Goal: Check status: Check status

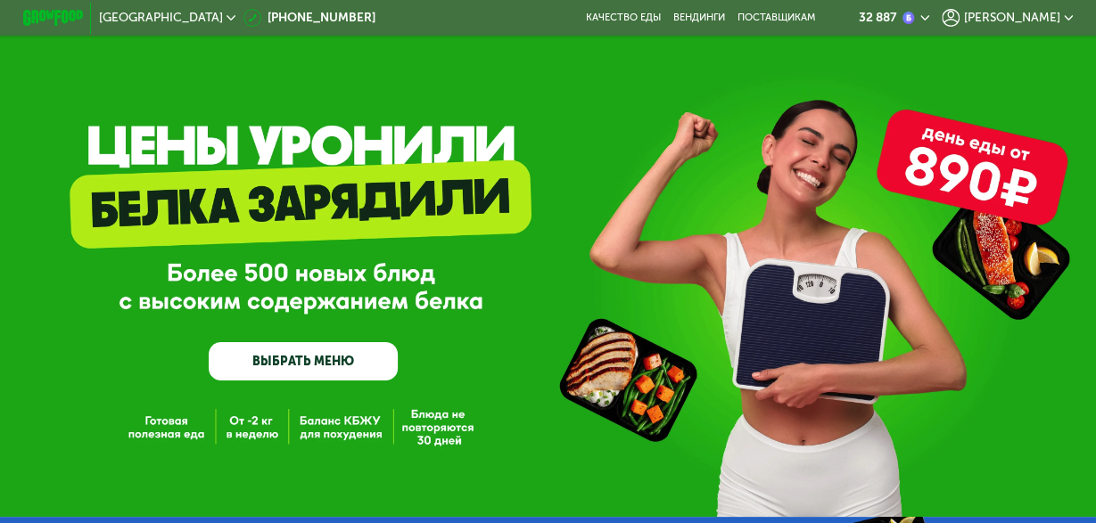
click at [1041, 21] on span "[PERSON_NAME]" at bounding box center [1012, 18] width 96 height 12
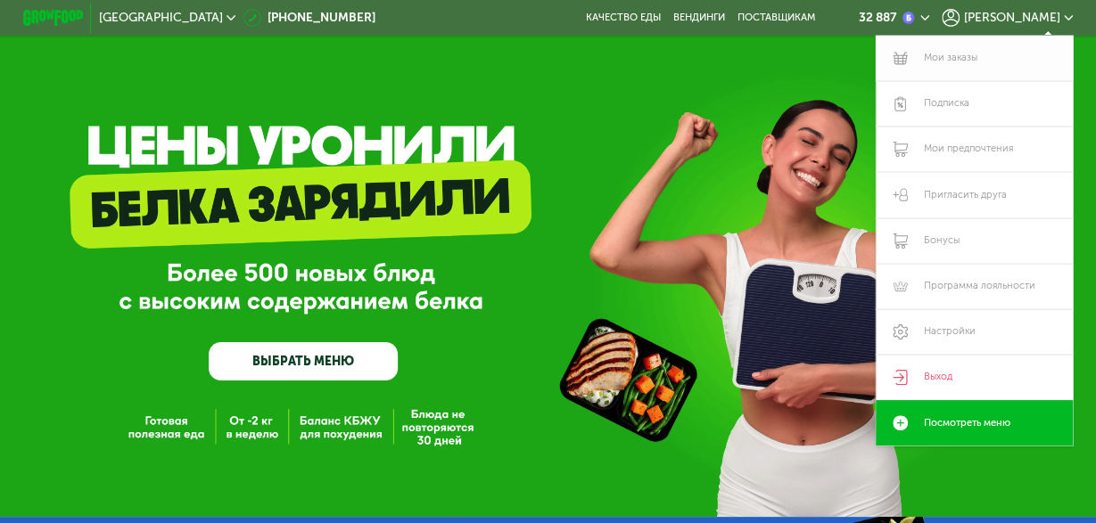
click at [969, 63] on link "Мои заказы" at bounding box center [975, 58] width 198 height 45
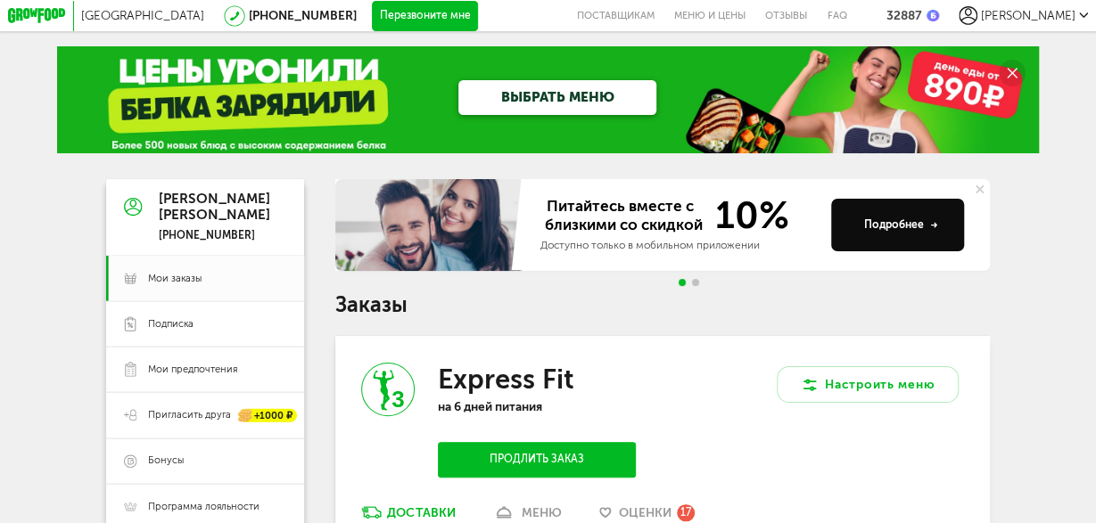
scroll to position [185, 0]
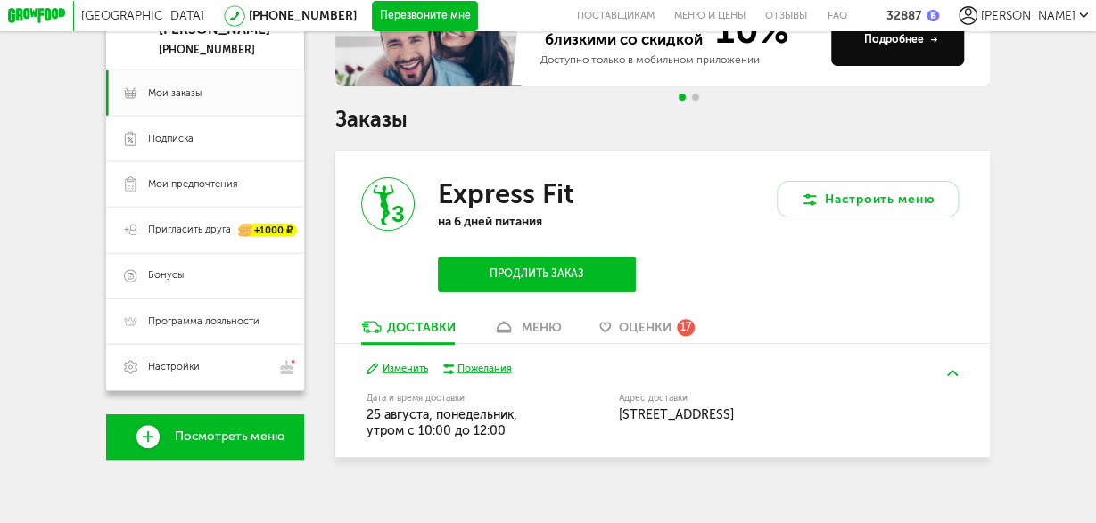
click at [547, 326] on div "меню" at bounding box center [542, 327] width 40 height 15
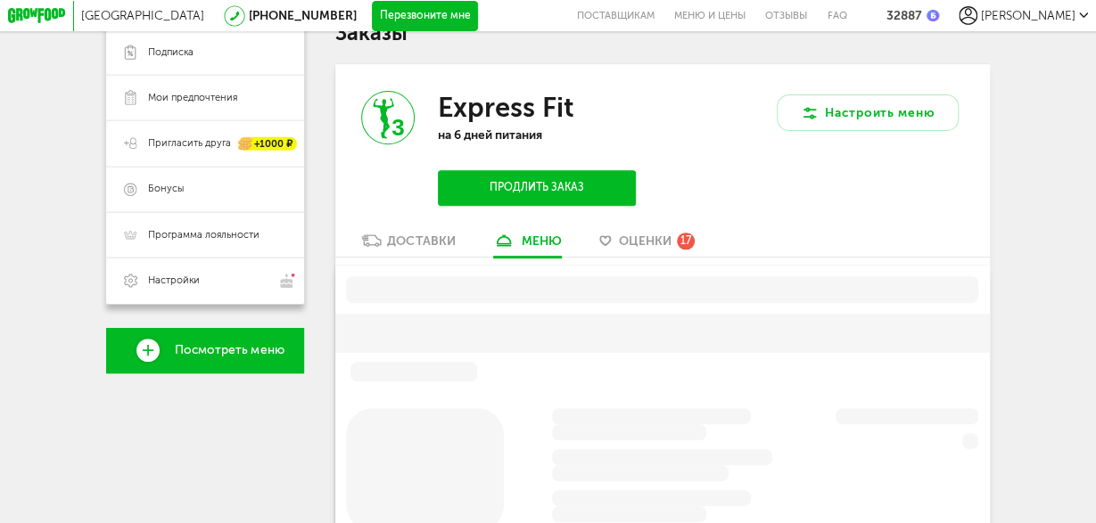
scroll to position [292, 0]
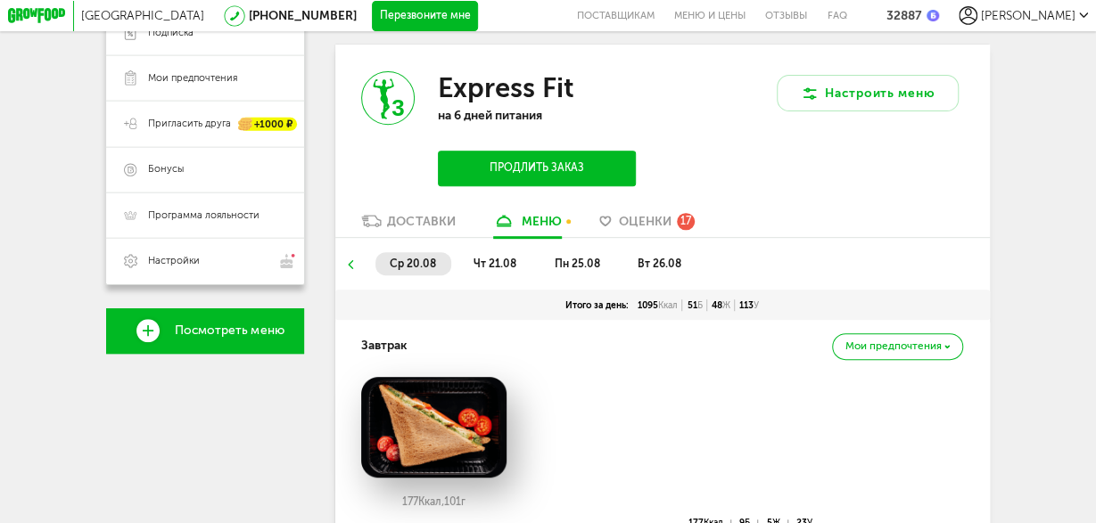
click at [587, 262] on span "пн 25.08" at bounding box center [577, 264] width 45 height 12
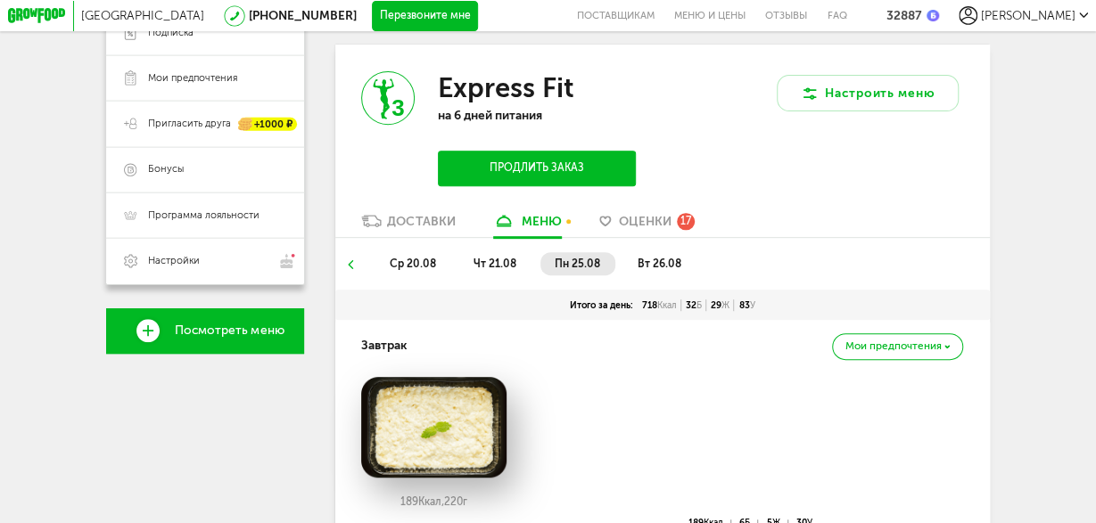
click at [662, 263] on span "вт 26.08" at bounding box center [660, 264] width 44 height 12
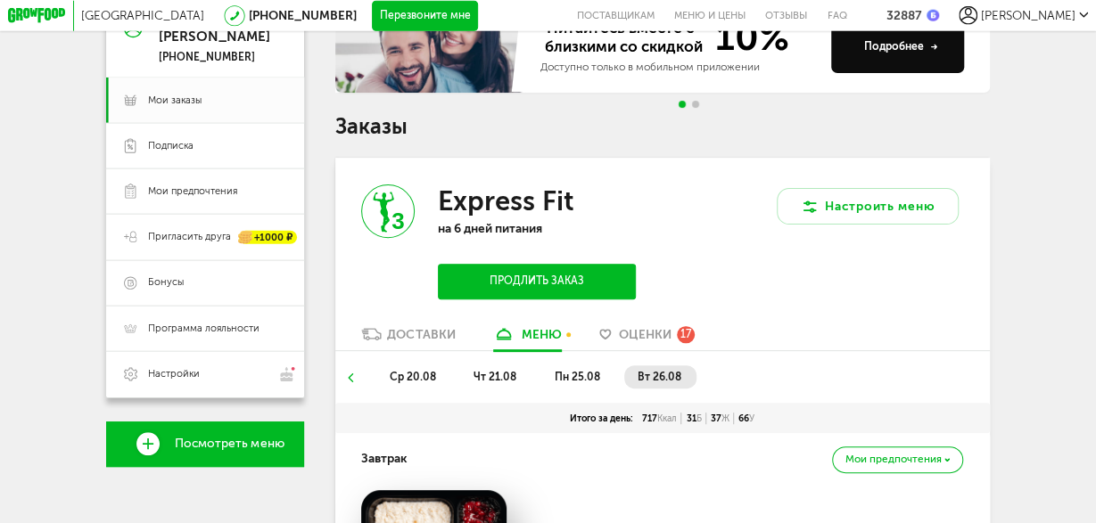
scroll to position [257, 0]
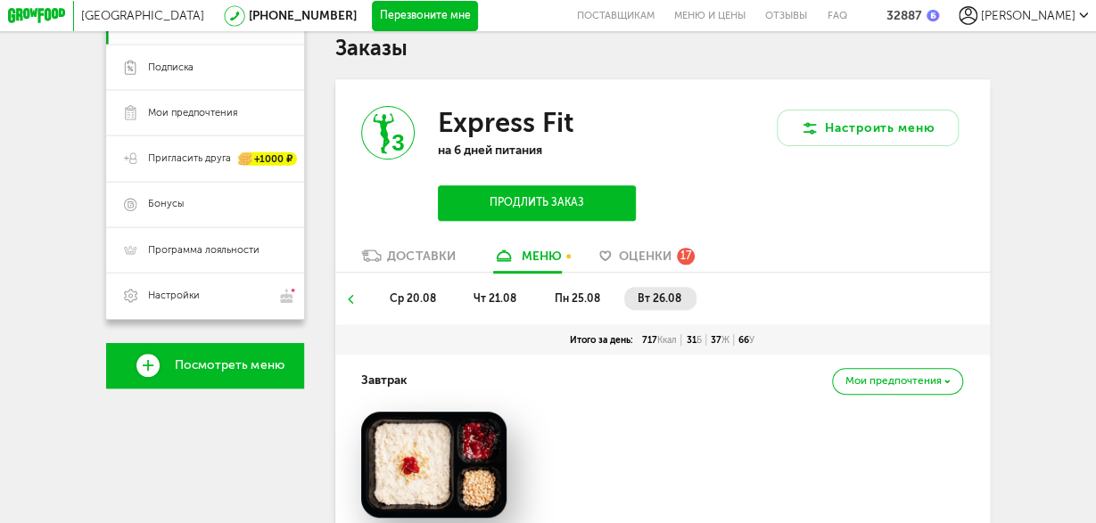
click at [582, 299] on span "пн 25.08" at bounding box center [577, 298] width 45 height 12
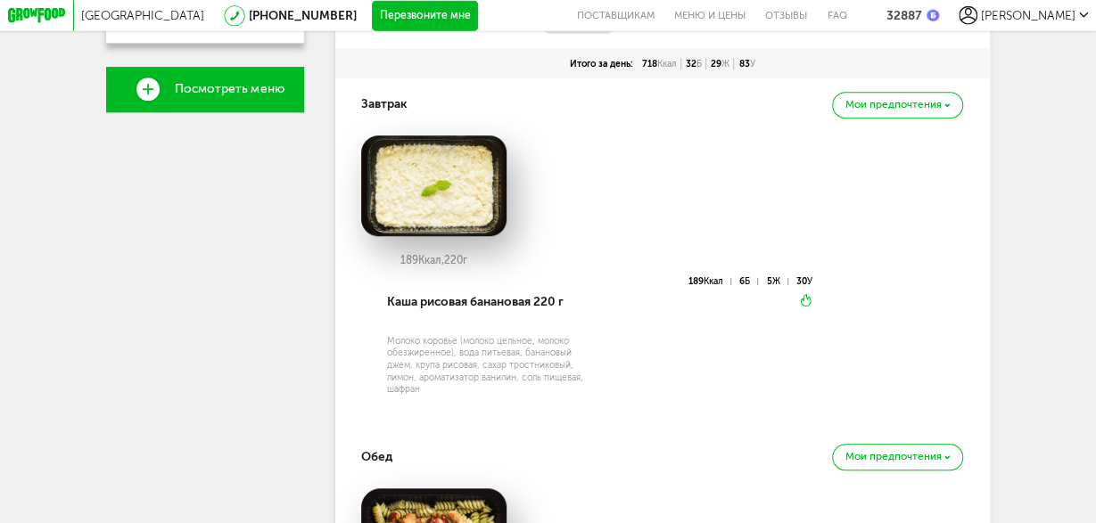
scroll to position [535, 0]
